Goal: Find contact information: Find contact information

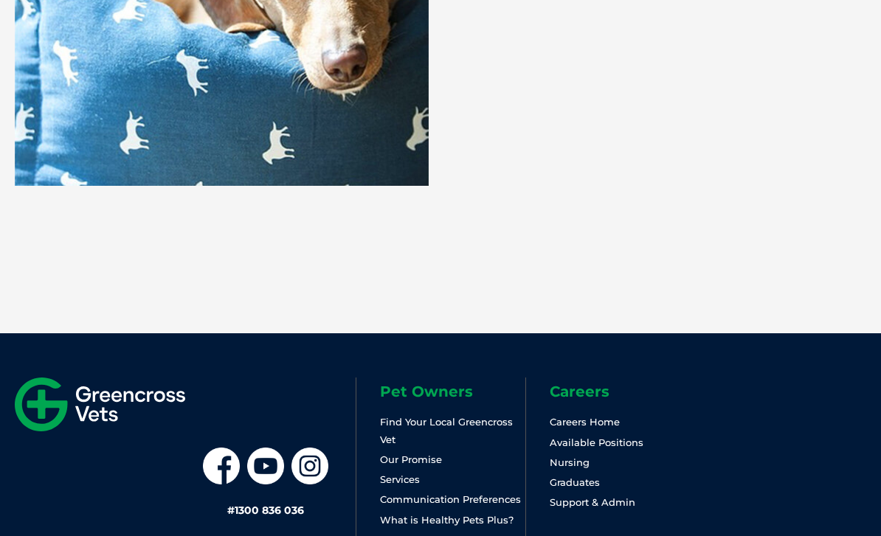
scroll to position [3390, 0]
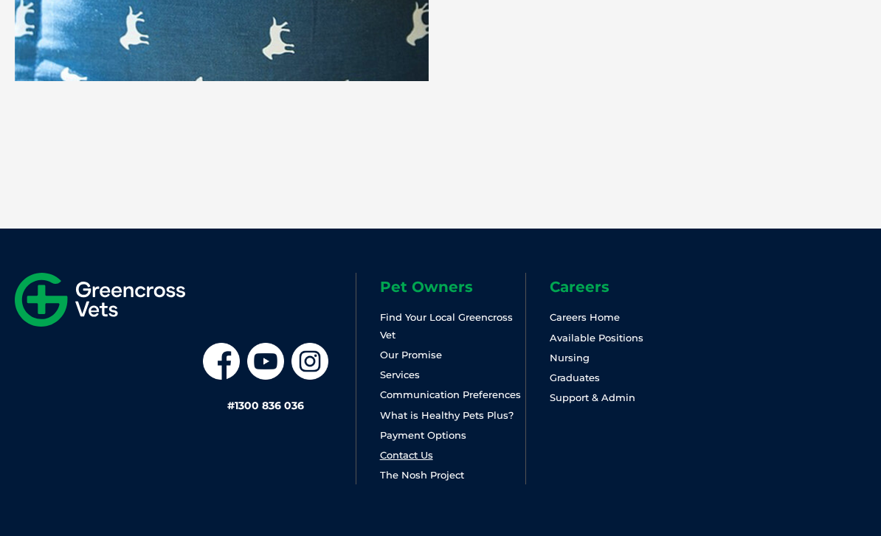
click at [416, 456] on link "Contact Us" at bounding box center [406, 455] width 53 height 12
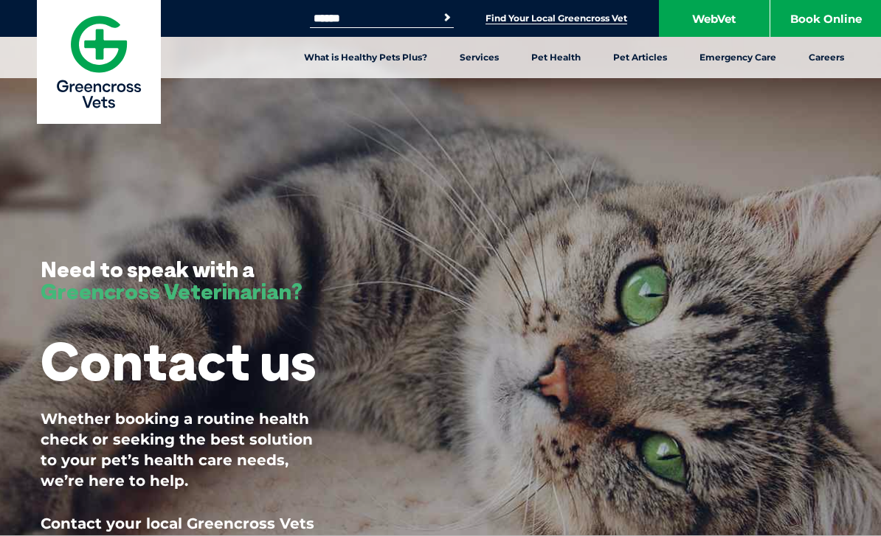
click at [503, 24] on link "Find Your Local Greencross Vet" at bounding box center [556, 19] width 142 height 12
click at [554, 18] on link "Find Your Local Greencross Vet" at bounding box center [556, 19] width 142 height 12
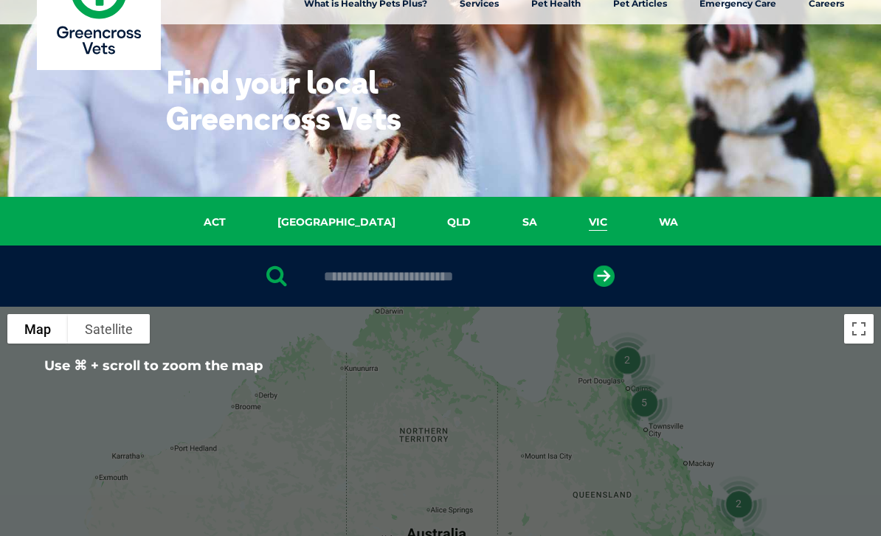
click at [563, 228] on link "VIC" at bounding box center [598, 222] width 70 height 17
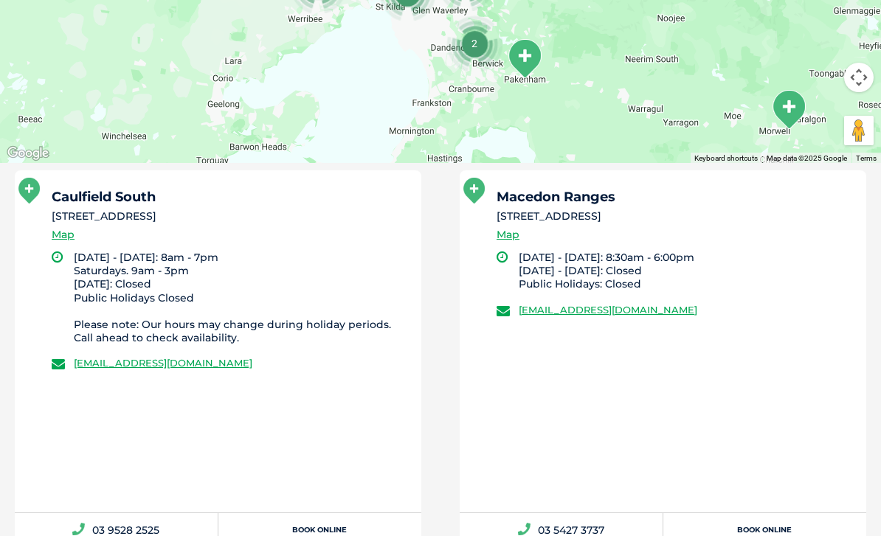
scroll to position [577, 0]
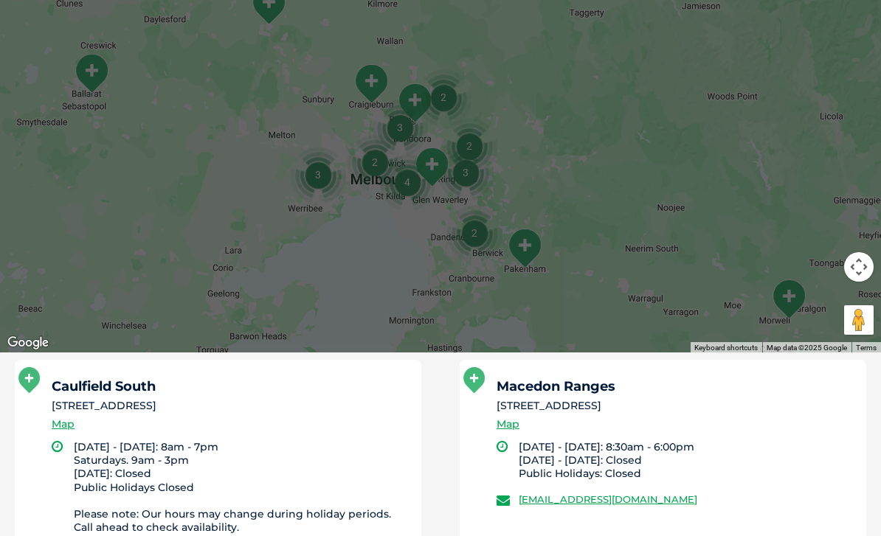
click at [29, 372] on icon at bounding box center [28, 381] width 21 height 26
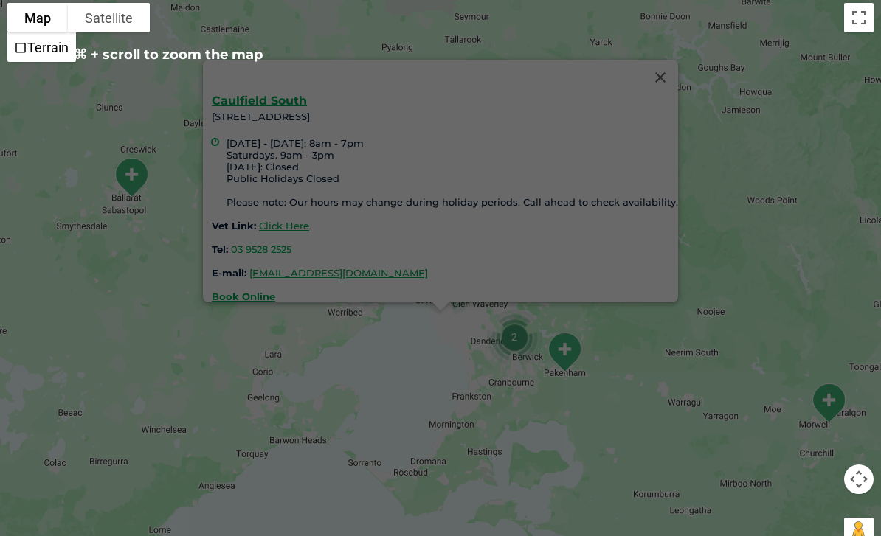
scroll to position [338, 0]
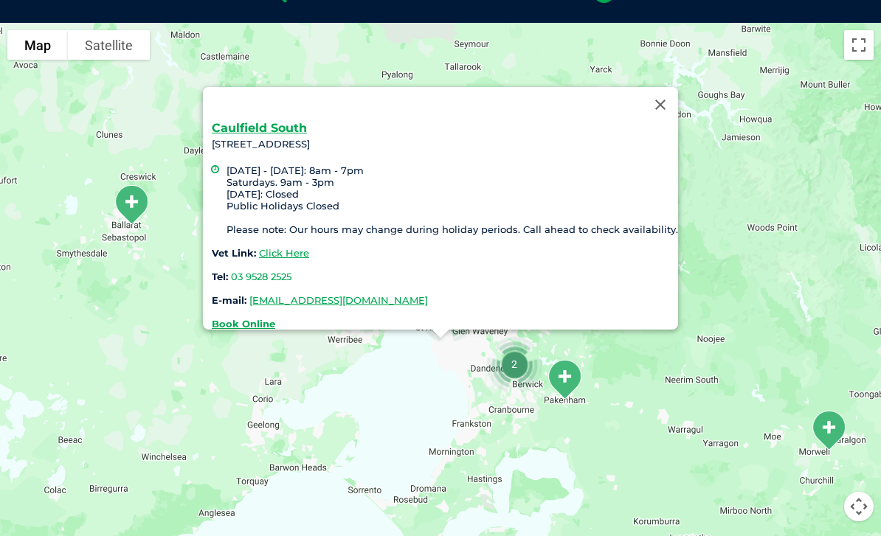
click at [378, 389] on div "Caulfield South 463 Hawthorn Road, Caulfield South Monday - Friday: 8am - 7pm S…" at bounding box center [440, 307] width 881 height 569
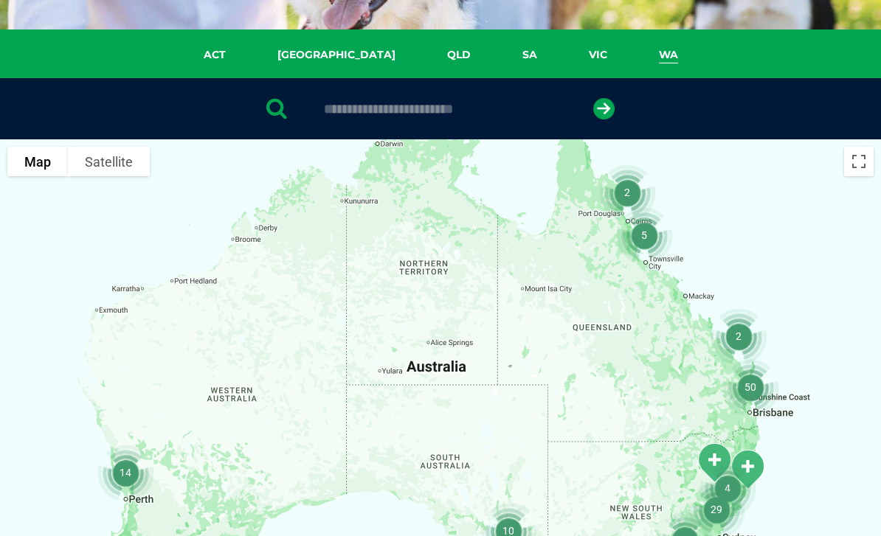
click at [633, 54] on link "WA" at bounding box center [668, 54] width 71 height 17
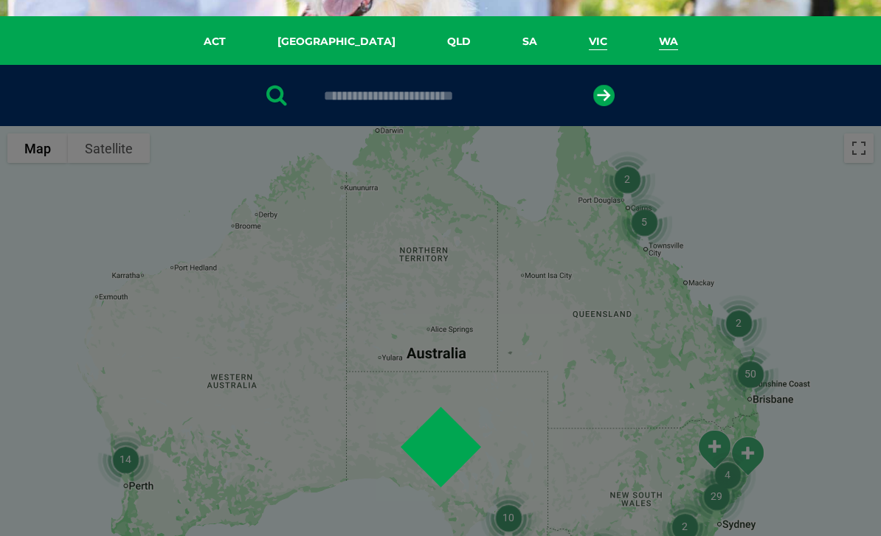
click at [566, 41] on link "VIC" at bounding box center [598, 41] width 70 height 17
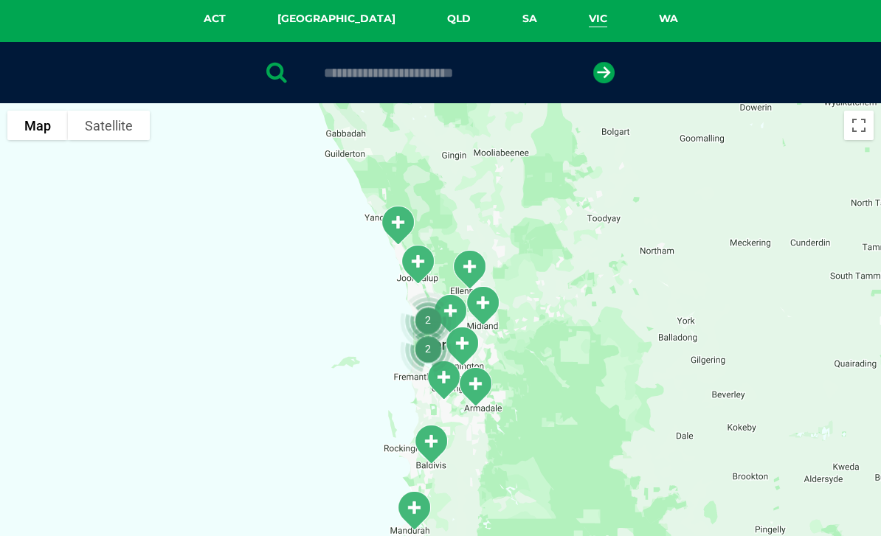
click at [563, 11] on link "VIC" at bounding box center [598, 18] width 70 height 17
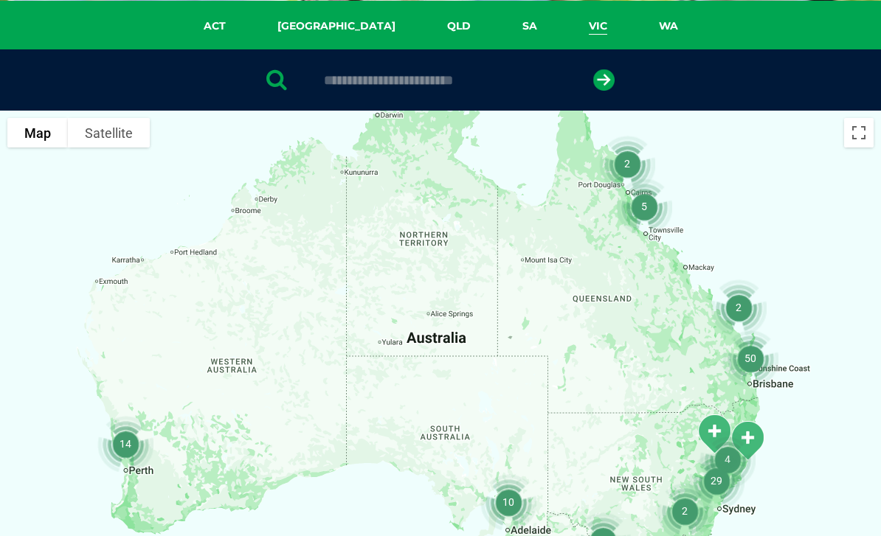
click at [563, 25] on link "VIC" at bounding box center [598, 26] width 70 height 17
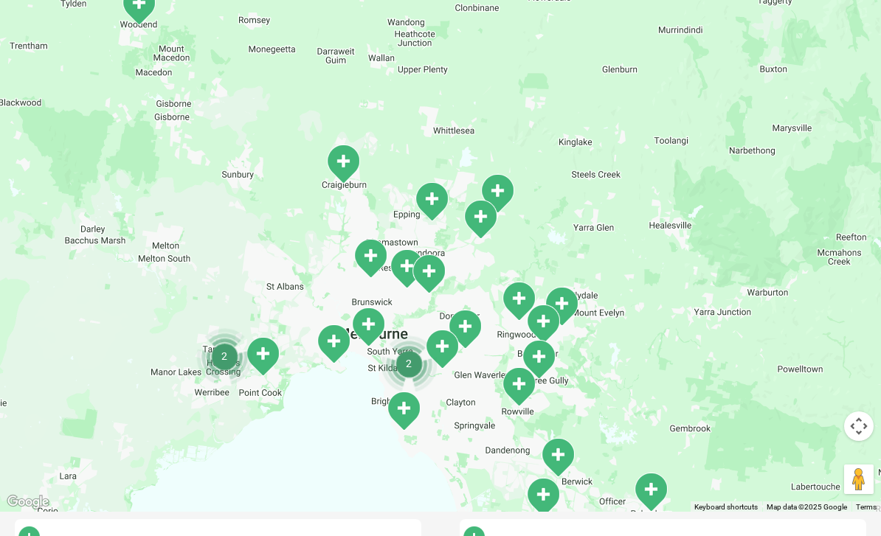
scroll to position [418, 0]
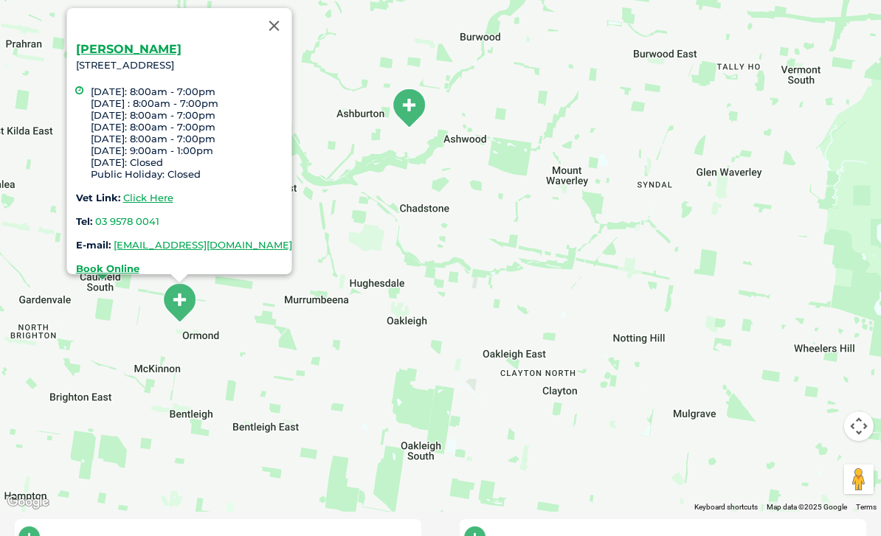
click at [111, 310] on div "Glen Eira 453 North Road VIC 3204, Ormond Monday: 8:00am - 7:00pm Tuesday : 8:0…" at bounding box center [440, 226] width 881 height 569
click at [292, 8] on button "Close" at bounding box center [274, 25] width 35 height 35
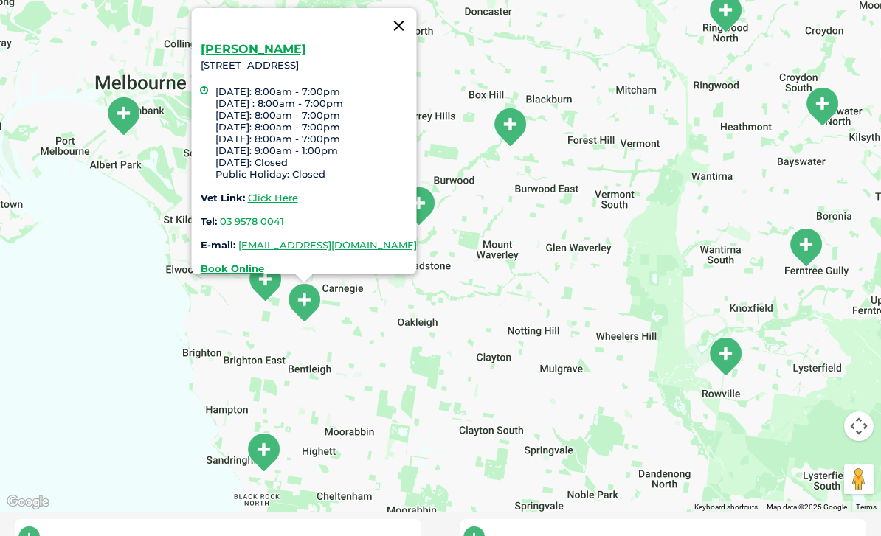
click at [417, 13] on button "Close" at bounding box center [398, 25] width 35 height 35
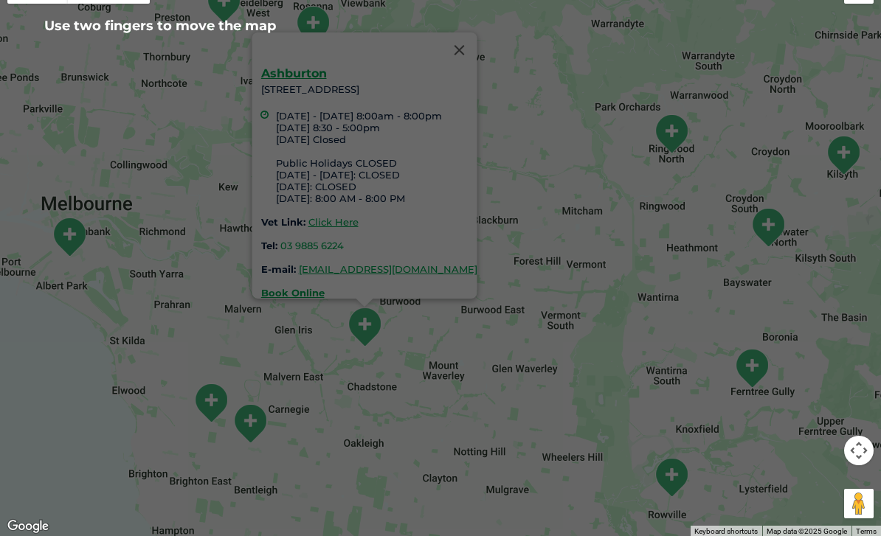
scroll to position [395, 0]
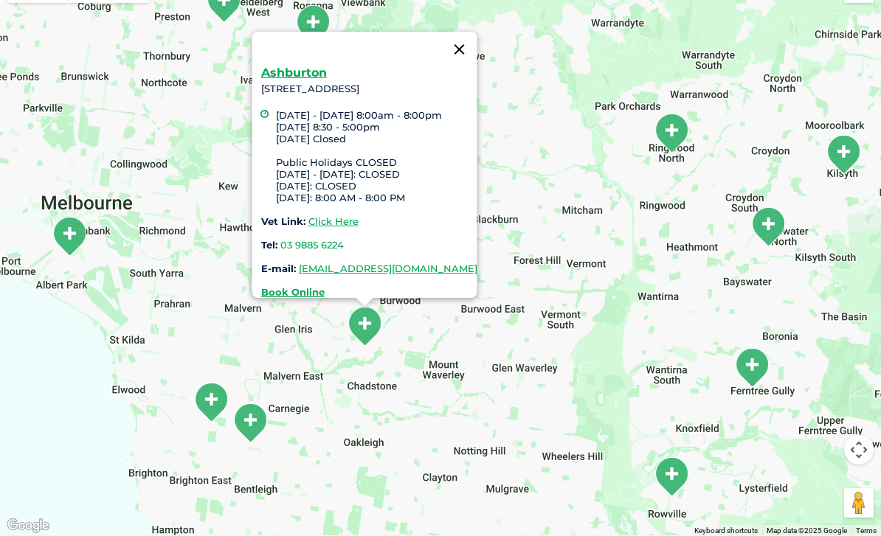
click at [477, 34] on button "Close" at bounding box center [459, 49] width 35 height 35
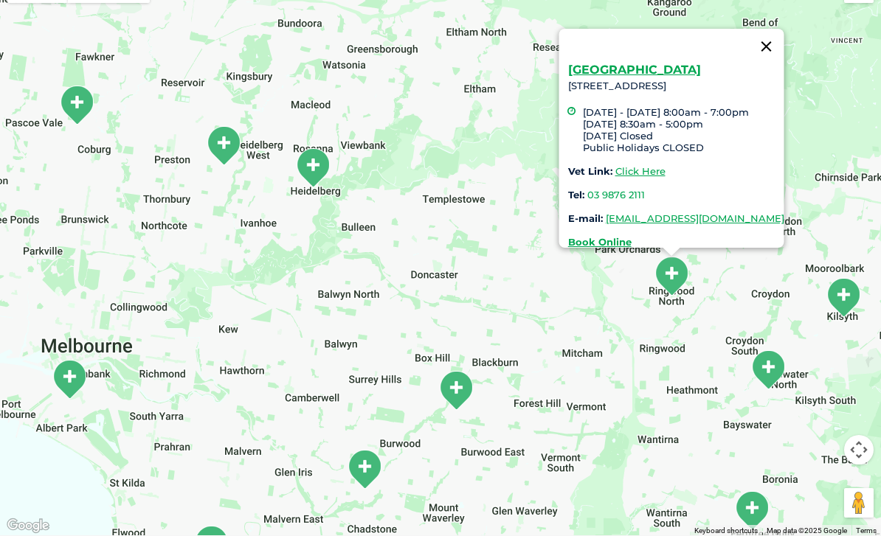
click at [784, 29] on button "Close" at bounding box center [766, 46] width 35 height 35
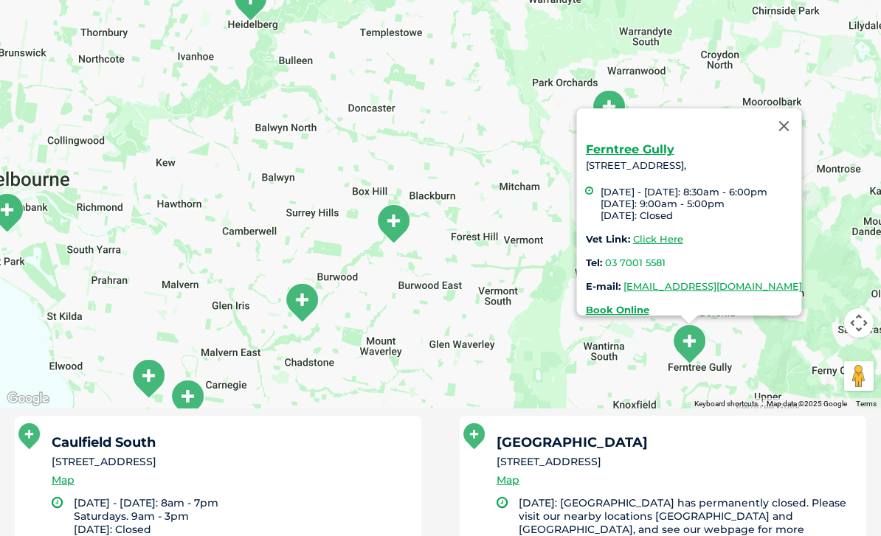
scroll to position [521, 0]
click at [802, 108] on button "Close" at bounding box center [783, 125] width 35 height 35
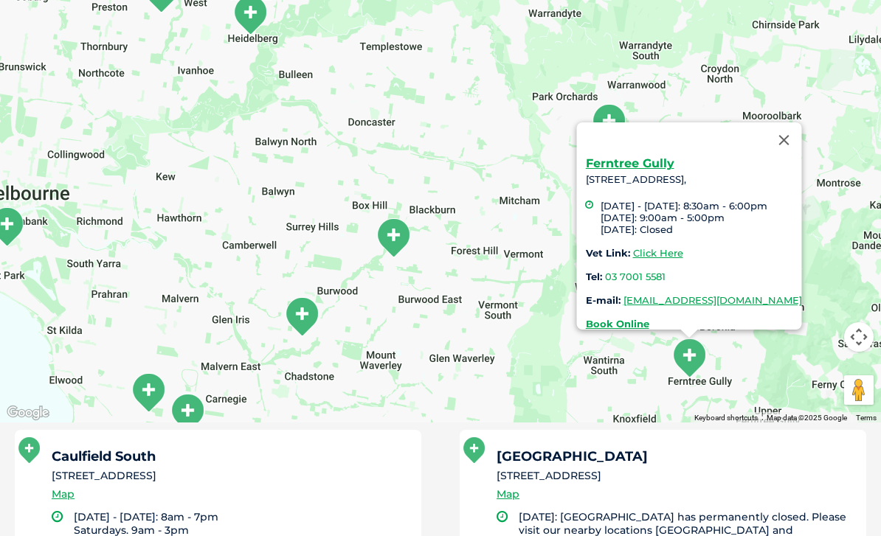
scroll to position [507, 0]
click at [521, 384] on div "Ferntree Gully 794 Burwood Highway Ferntree Gully, Monday - Friday: 8:30am - 6:…" at bounding box center [440, 138] width 881 height 569
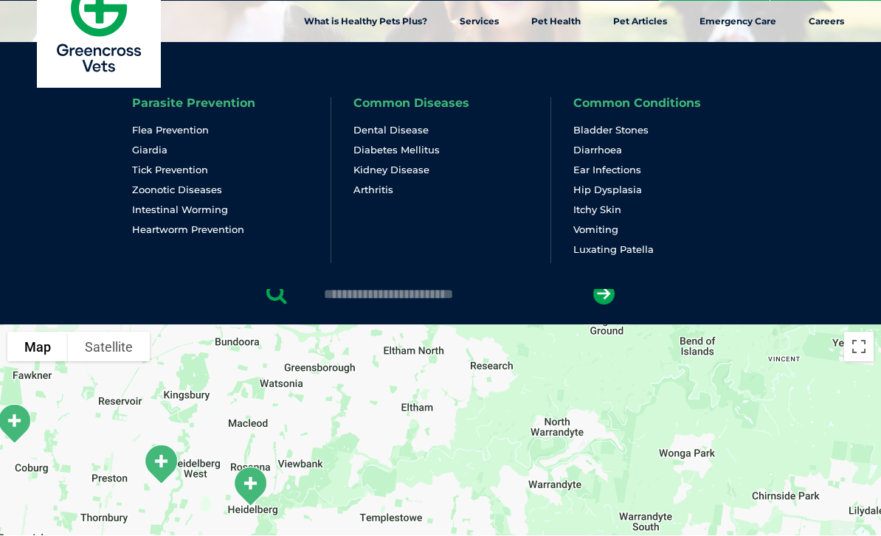
scroll to position [36, 0]
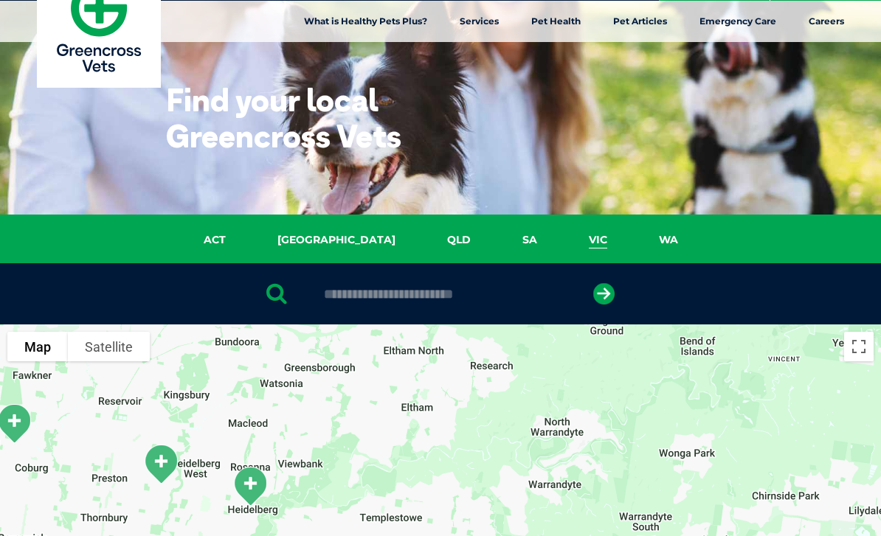
click at [424, 311] on div at bounding box center [440, 293] width 881 height 61
click at [426, 292] on input "text" at bounding box center [439, 294] width 247 height 15
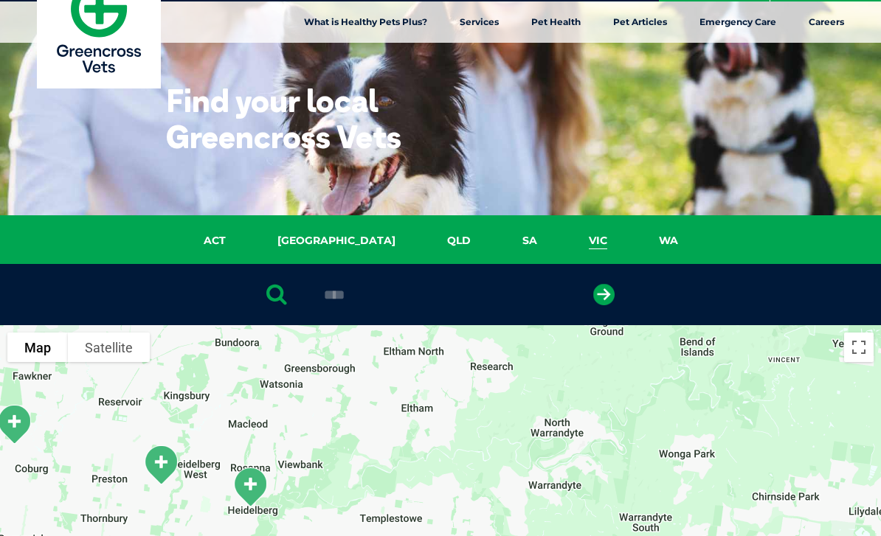
click at [603, 294] on button "submit" at bounding box center [603, 294] width 21 height 21
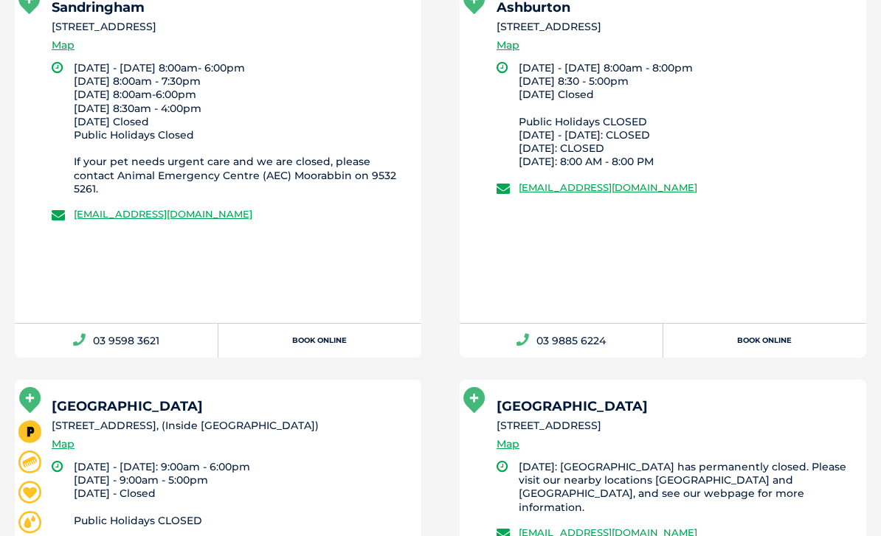
scroll to position [1302, 0]
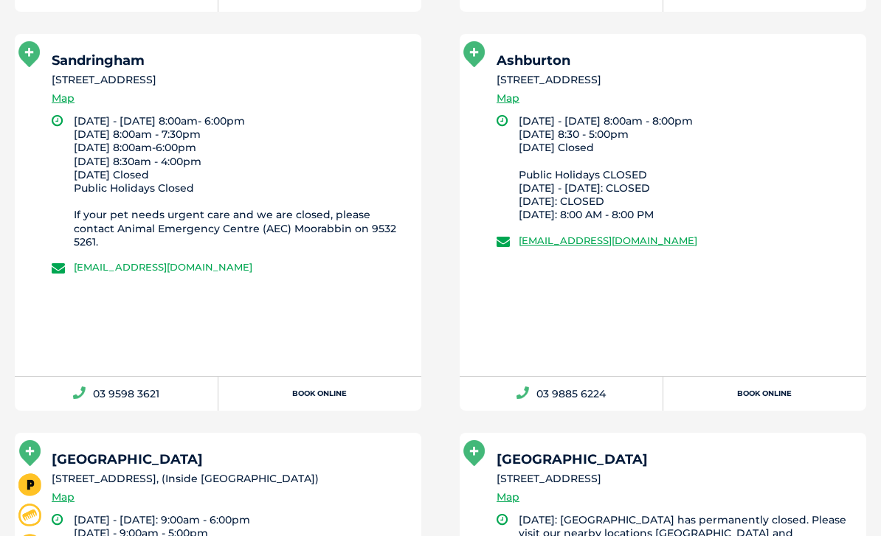
click at [200, 261] on link "greencross.sandringham@greencrossvet.com.au" at bounding box center [163, 267] width 178 height 12
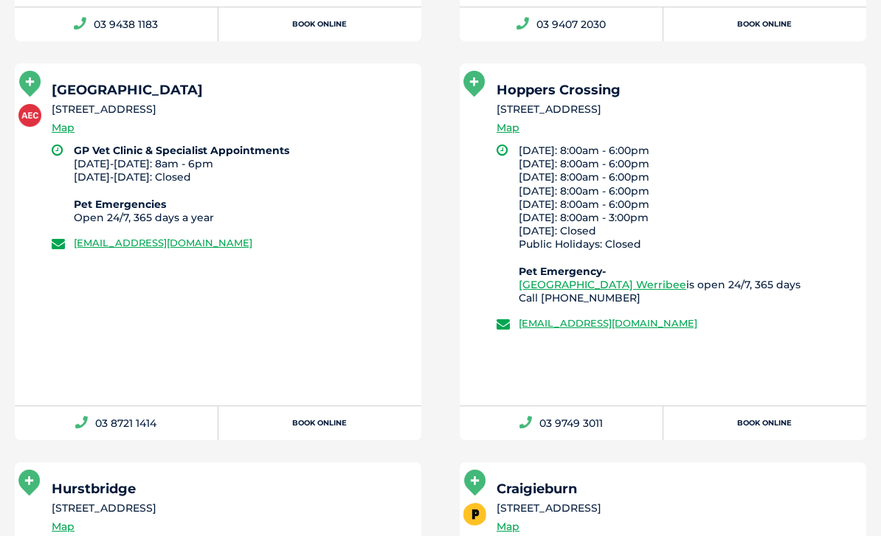
scroll to position [4870, 0]
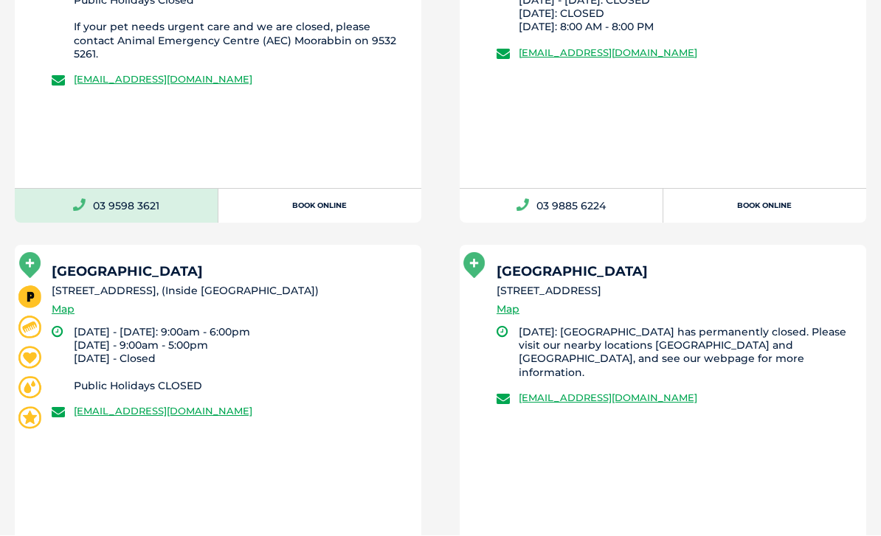
scroll to position [1490, 0]
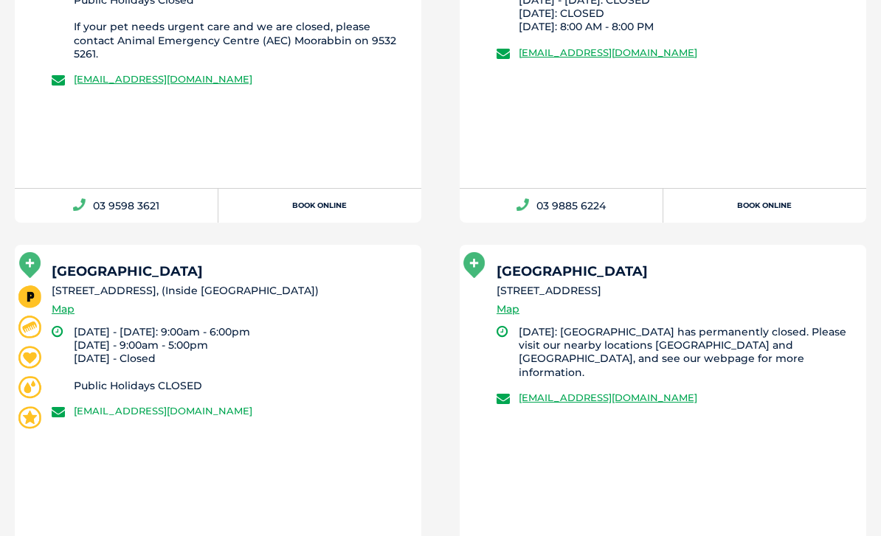
click at [246, 409] on link "greencross.boxhill@greencrossvet.com.au" at bounding box center [163, 411] width 178 height 12
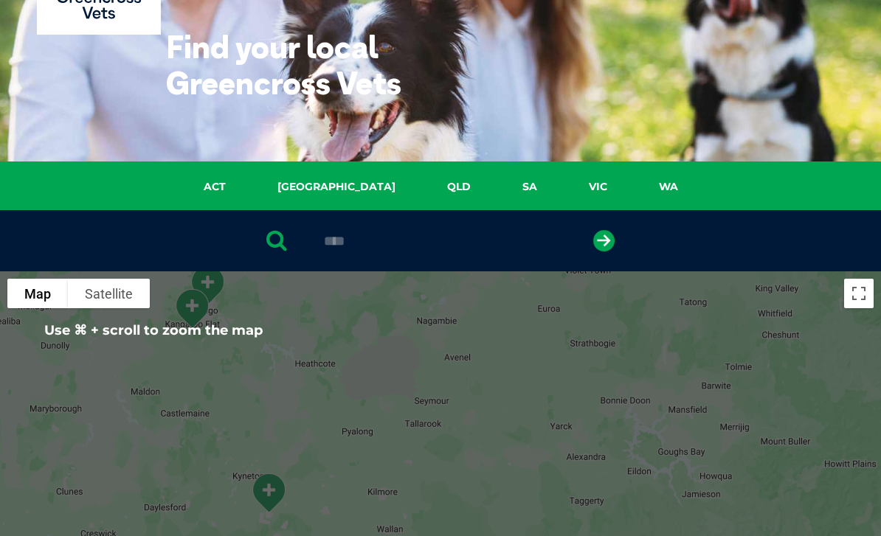
scroll to position [0, 0]
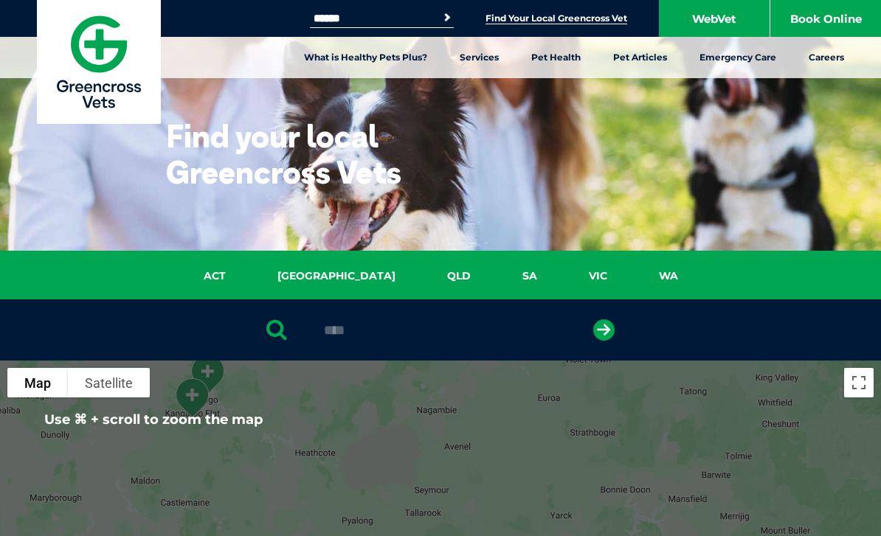
click at [351, 331] on input "****" at bounding box center [439, 330] width 247 height 15
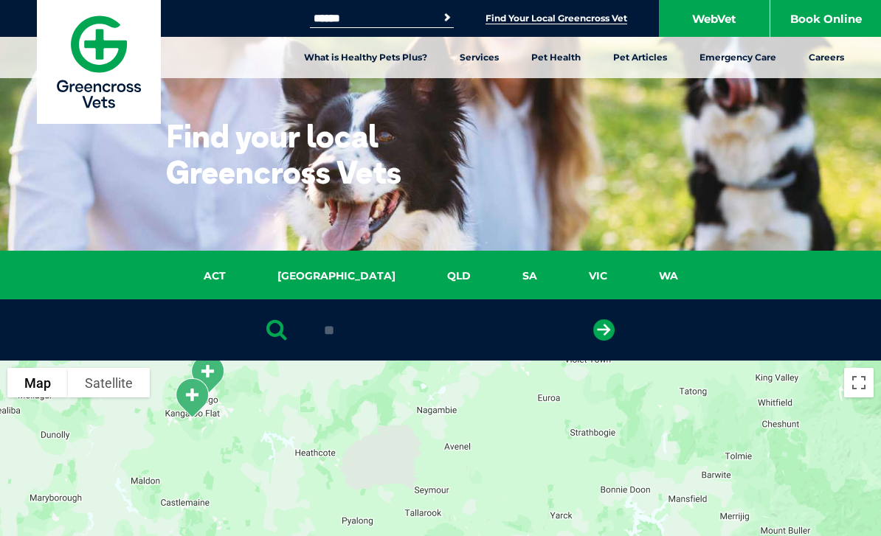
type input "*"
type input "**********"
click at [610, 329] on icon "submit" at bounding box center [603, 329] width 21 height 21
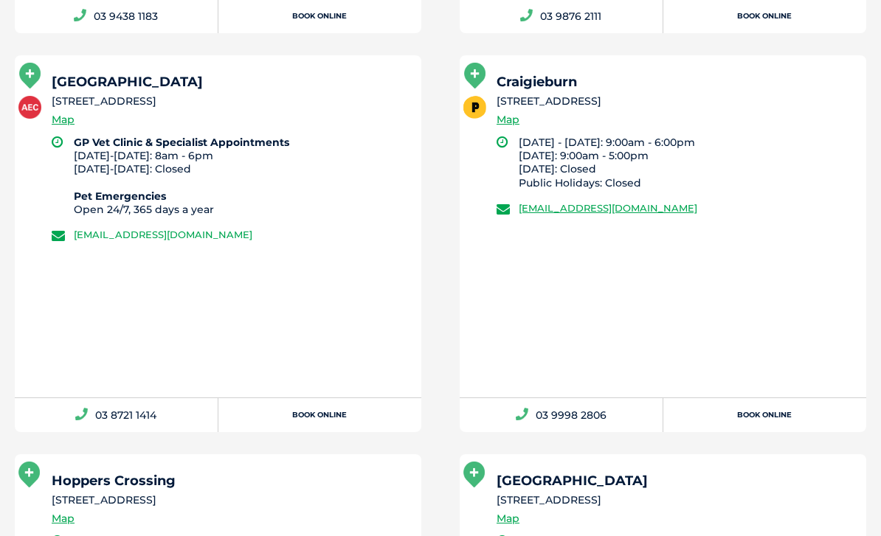
scroll to position [3675, 0]
click at [218, 234] on link "gvhwerribee@greencrossvet.com.au" at bounding box center [163, 235] width 178 height 12
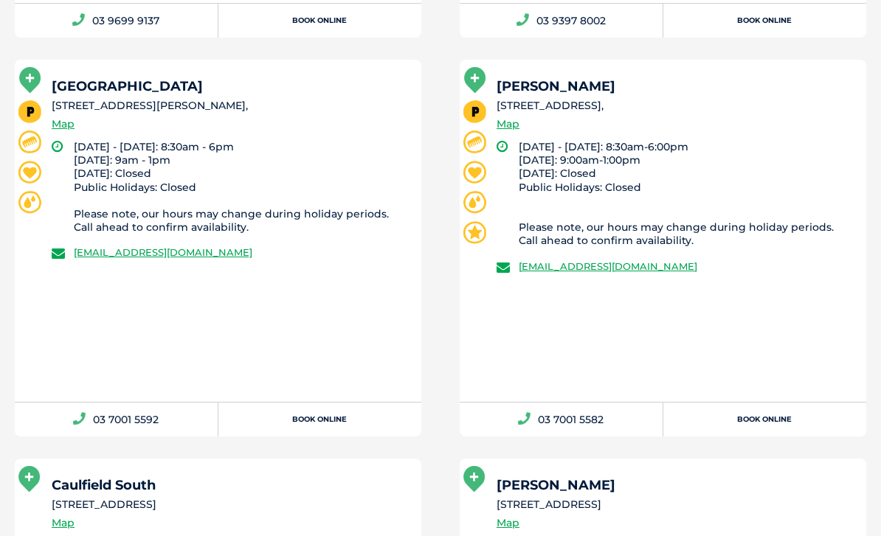
scroll to position [626, 0]
